Goal: Navigation & Orientation: Find specific page/section

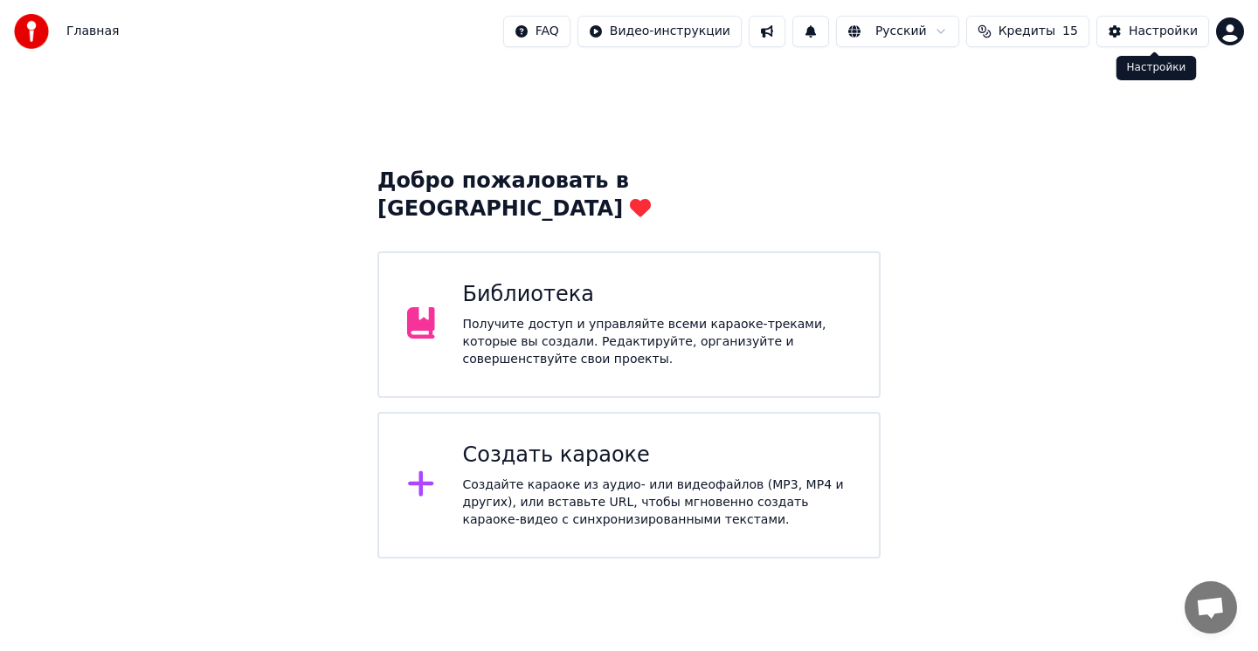
click at [1168, 21] on button "Настройки" at bounding box center [1152, 31] width 113 height 31
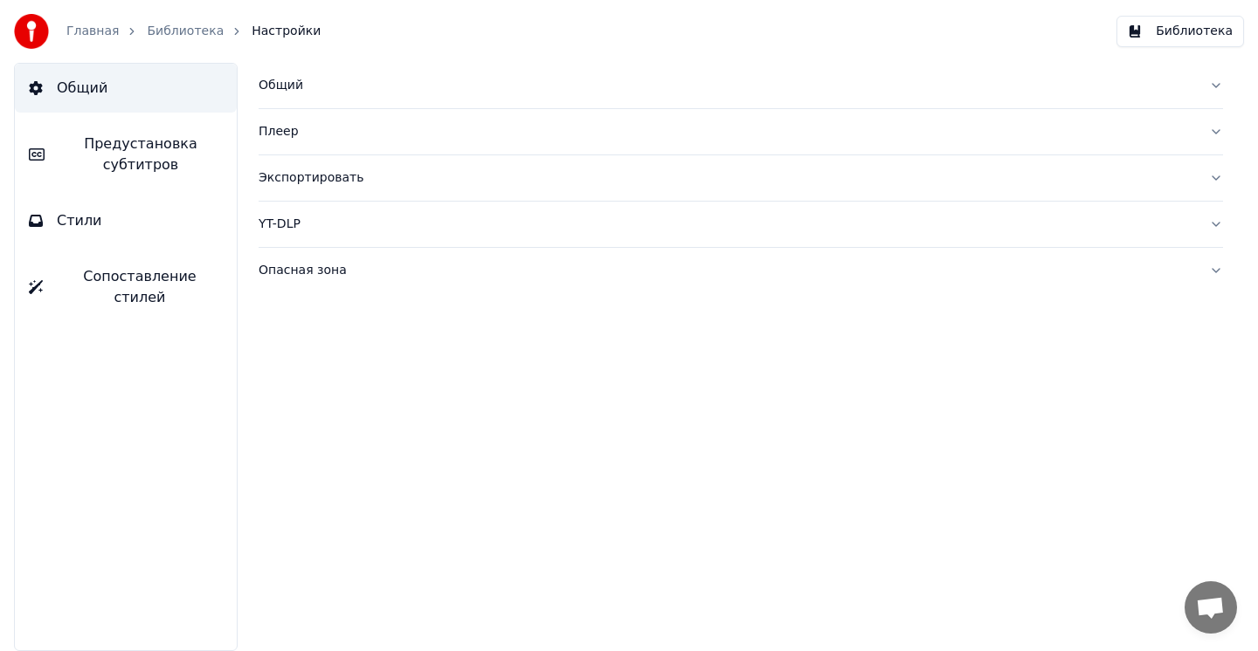
click at [96, 35] on link "Главная" at bounding box center [92, 31] width 52 height 17
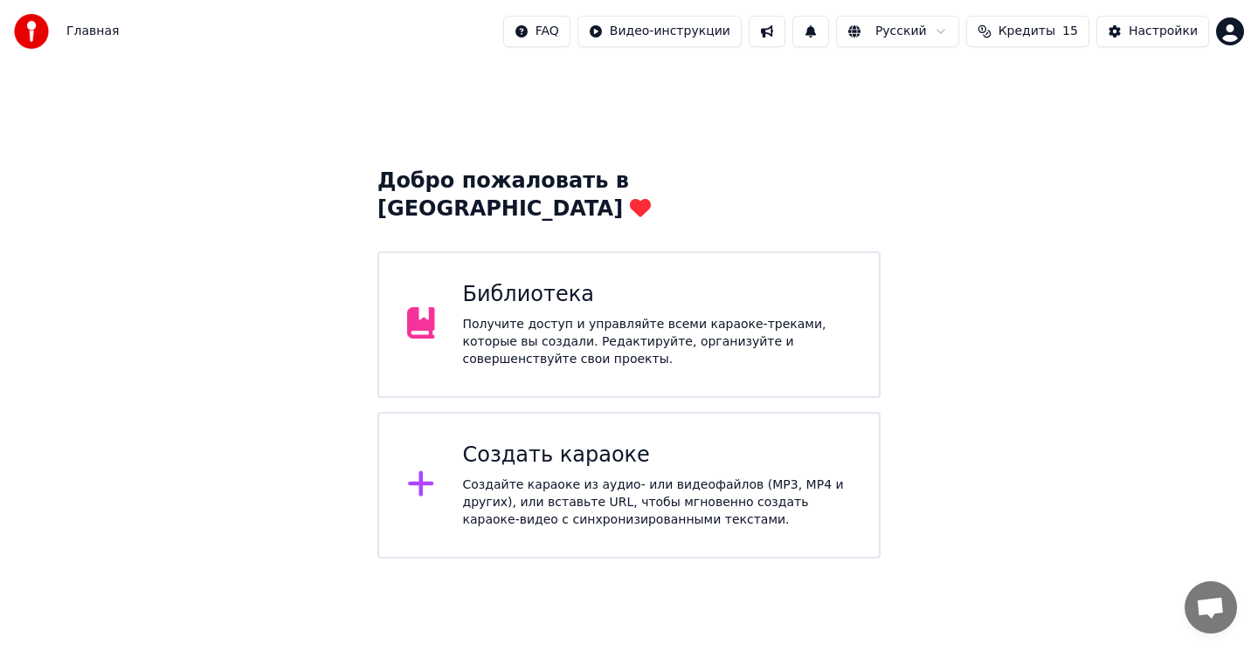
click at [1237, 27] on html "Главная FAQ Видео-инструкции Русский Кредиты 15 Настройки Добро пожаловать в Yo…" at bounding box center [629, 279] width 1258 height 559
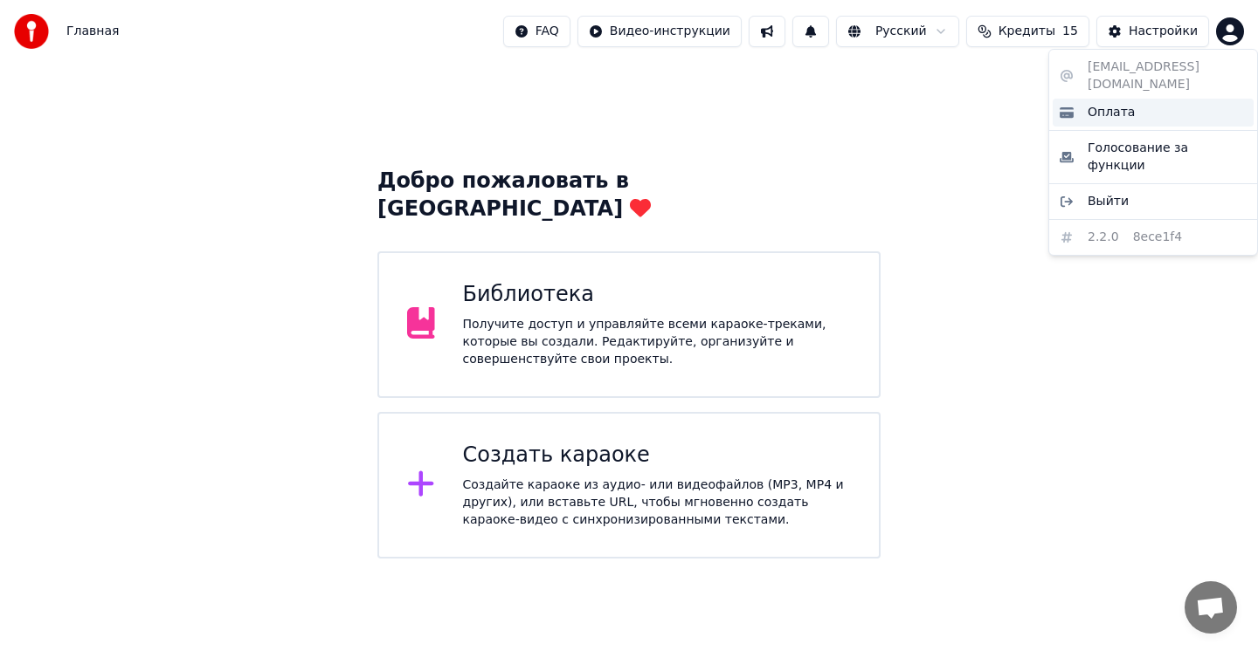
click at [1133, 100] on div "Оплата" at bounding box center [1152, 113] width 201 height 28
click at [1229, 28] on html "Главная FAQ Видео-инструкции Русский Кредиты 15 Настройки Добро пожаловать в Yo…" at bounding box center [629, 279] width 1258 height 559
click at [1113, 104] on span "Оплата" at bounding box center [1110, 112] width 47 height 17
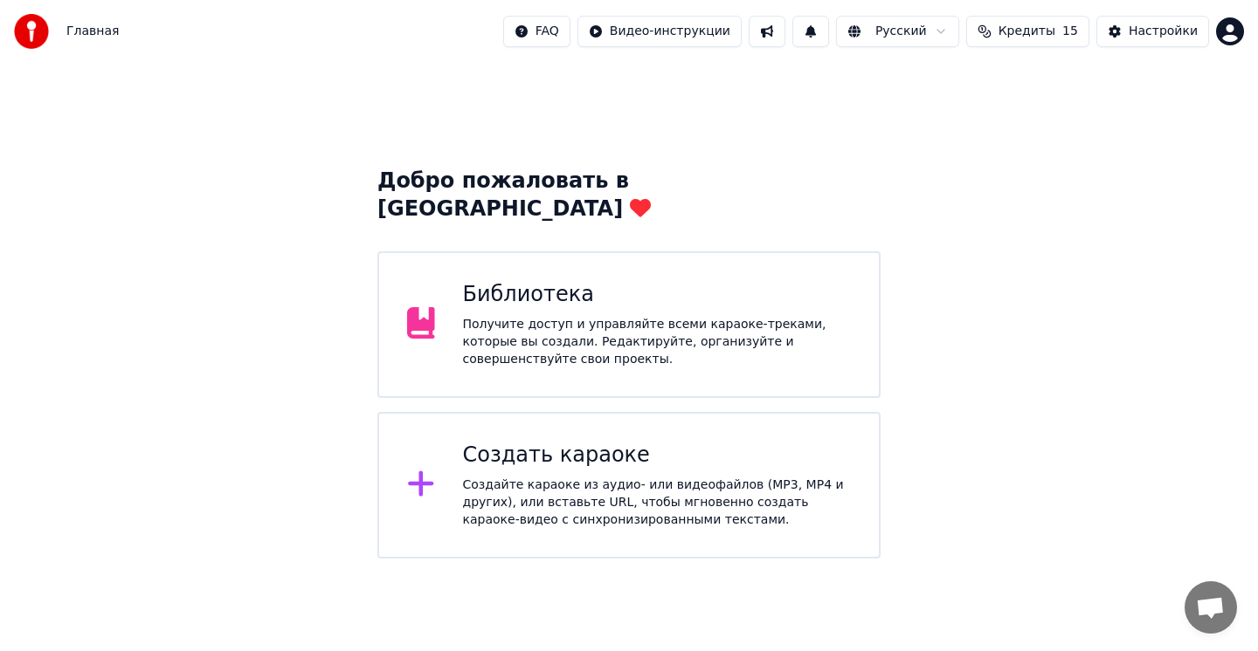
click at [785, 35] on button at bounding box center [766, 31] width 37 height 31
click at [824, 24] on button at bounding box center [810, 31] width 37 height 31
click at [538, 36] on html "Главная FAQ Видео-инструкции Русский Кредиты 15 Настройки Добро пожаловать в Yo…" at bounding box center [629, 279] width 1258 height 559
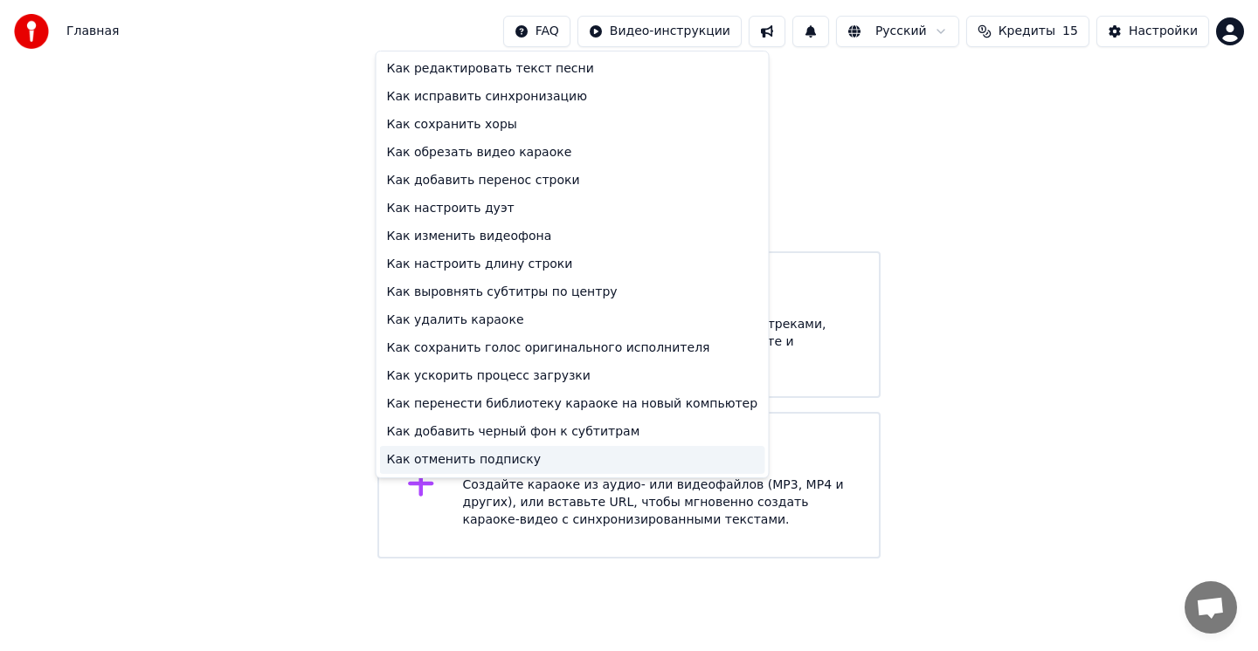
click at [462, 463] on div "Как отменить подписку" at bounding box center [572, 460] width 385 height 28
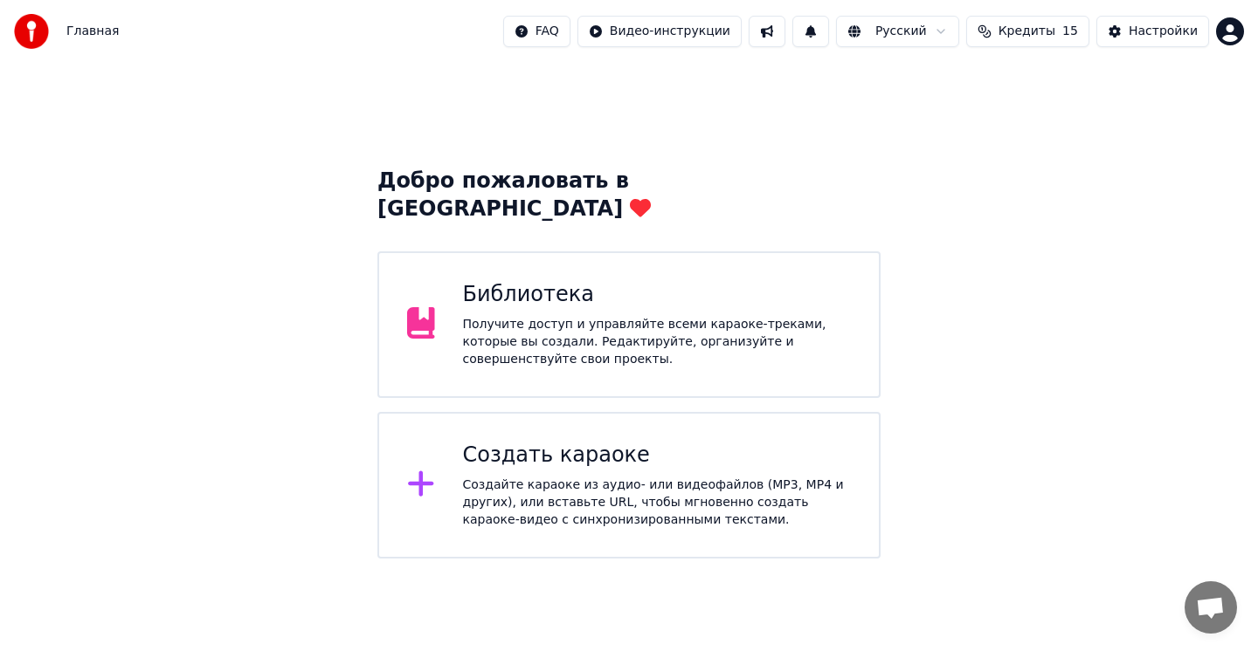
click at [42, 24] on img at bounding box center [31, 31] width 35 height 35
click at [93, 28] on span "Главная" at bounding box center [92, 31] width 52 height 17
click at [1222, 38] on html "Главная FAQ Видео-инструкции Русский Кредиты 15 Настройки Добро пожаловать в Yo…" at bounding box center [629, 279] width 1258 height 559
click at [1153, 61] on div "[EMAIL_ADDRESS][DOMAIN_NAME] Оплата Голосование за функции Выйти 2.2.0 8ece1f4" at bounding box center [1153, 152] width 210 height 207
click at [945, 154] on html "Главная FAQ Видео-инструкции Русский Кредиты 15 Настройки Добро пожаловать в Yo…" at bounding box center [629, 279] width 1258 height 559
